Goal: Understand process/instructions

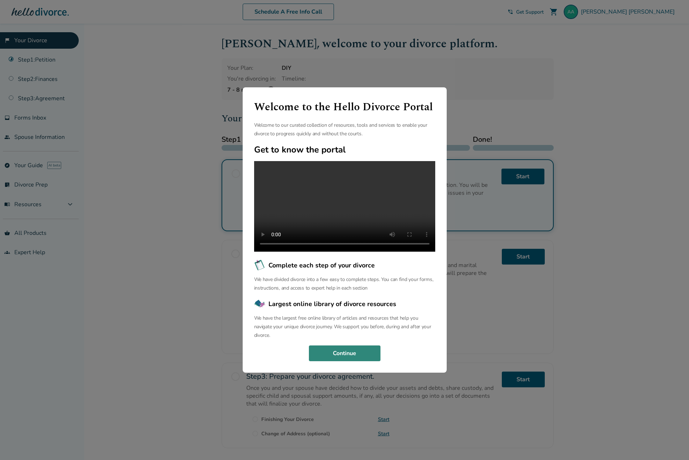
click at [342, 360] on button "Continue" at bounding box center [345, 353] width 72 height 16
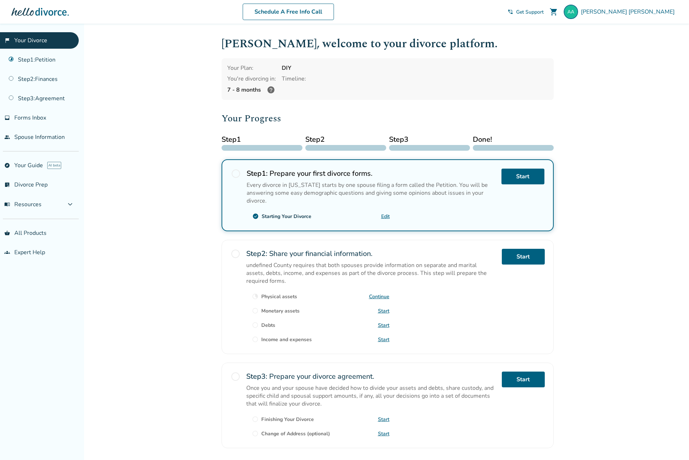
click at [186, 121] on div "Added to cart [PERSON_NAME] , welcome to your divorce platform. Your Plan: DIY …" at bounding box center [344, 267] width 689 height 486
click at [520, 176] on link "Start" at bounding box center [522, 177] width 43 height 16
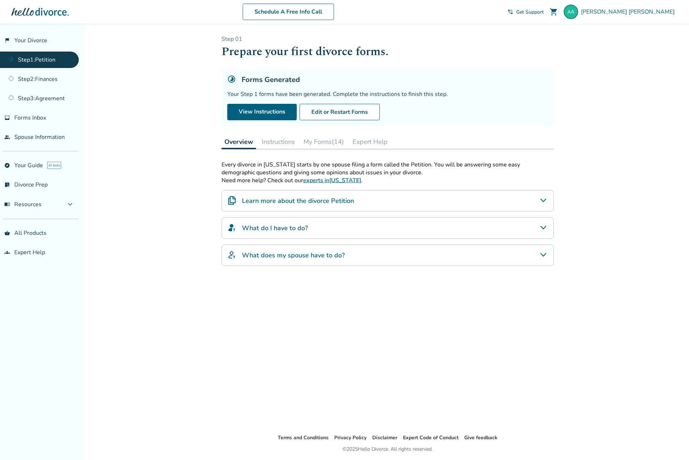
click at [302, 140] on button "My Forms (14)" at bounding box center [324, 142] width 46 height 14
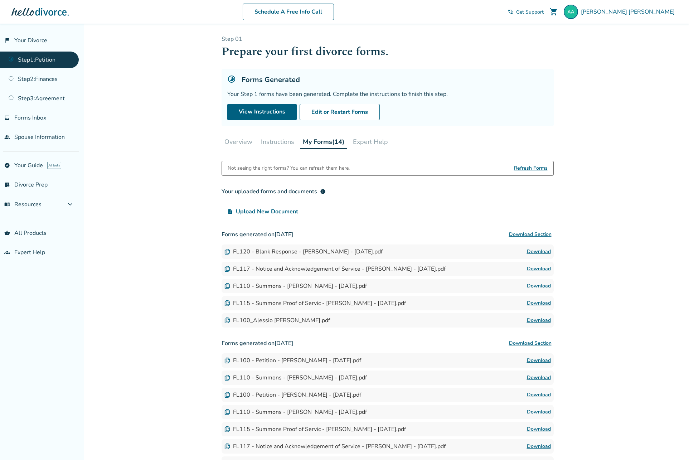
click at [284, 143] on button "Instructions" at bounding box center [277, 142] width 39 height 14
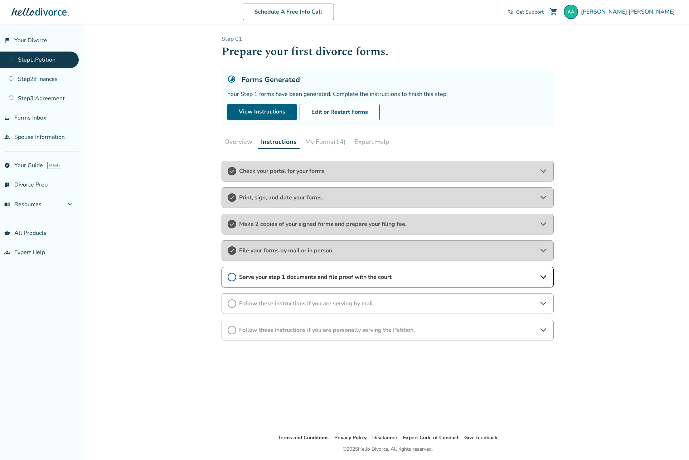
click at [332, 251] on span "File your forms by mail or in person." at bounding box center [387, 251] width 297 height 8
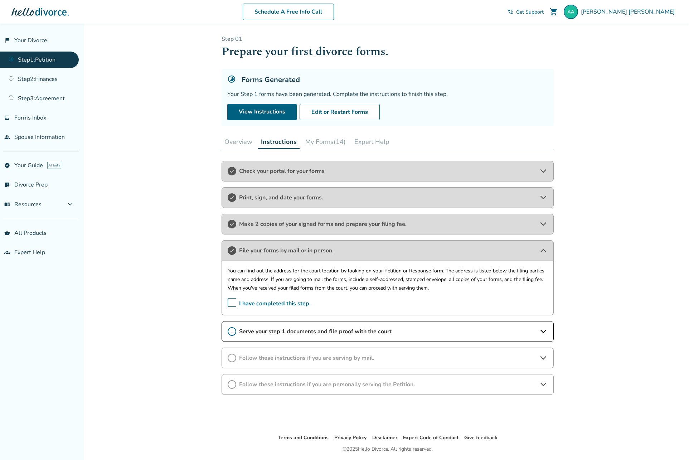
click at [332, 252] on span "File your forms by mail or in person." at bounding box center [387, 251] width 297 height 8
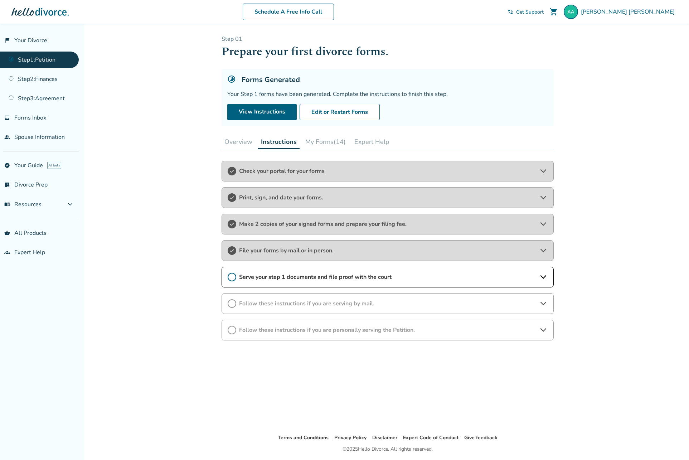
click at [347, 274] on span "Serve your step 1 documents and file proof with the court" at bounding box center [387, 277] width 297 height 8
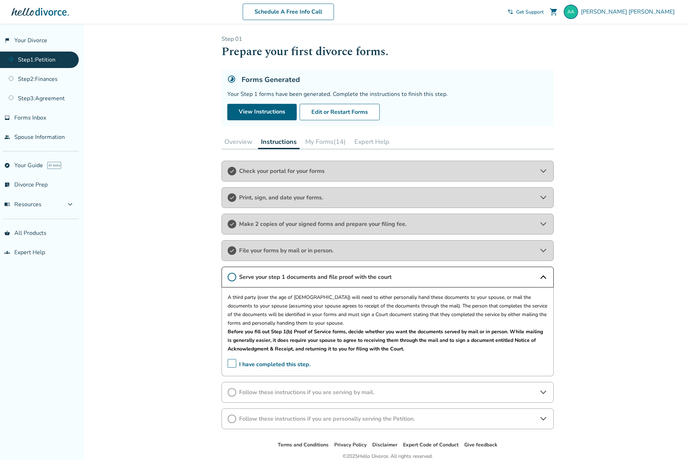
scroll to position [14, 0]
